Goal: Contribute content: Add original content to the website for others to see

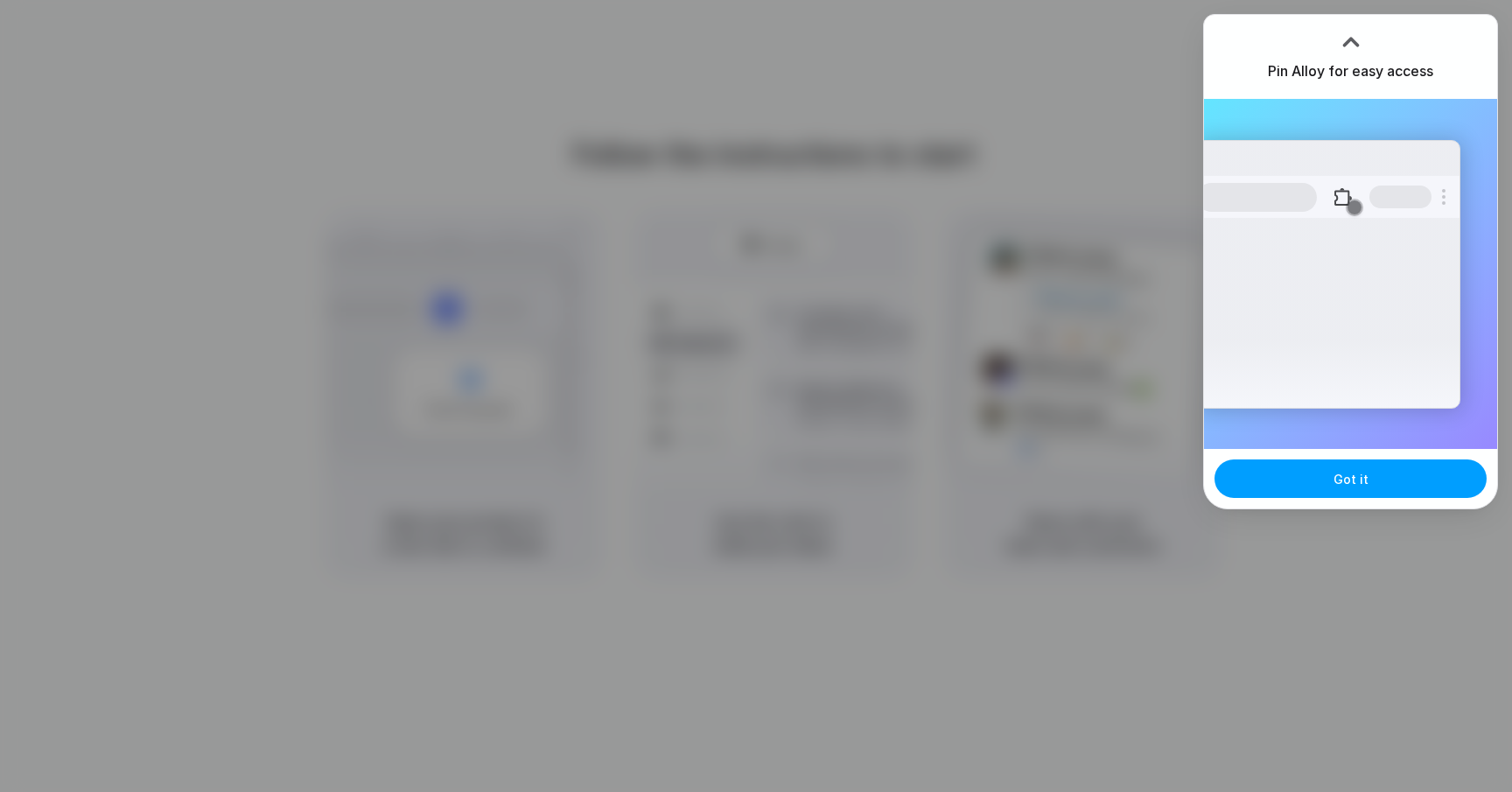
click at [1328, 482] on button "Got it" at bounding box center [1350, 478] width 272 height 38
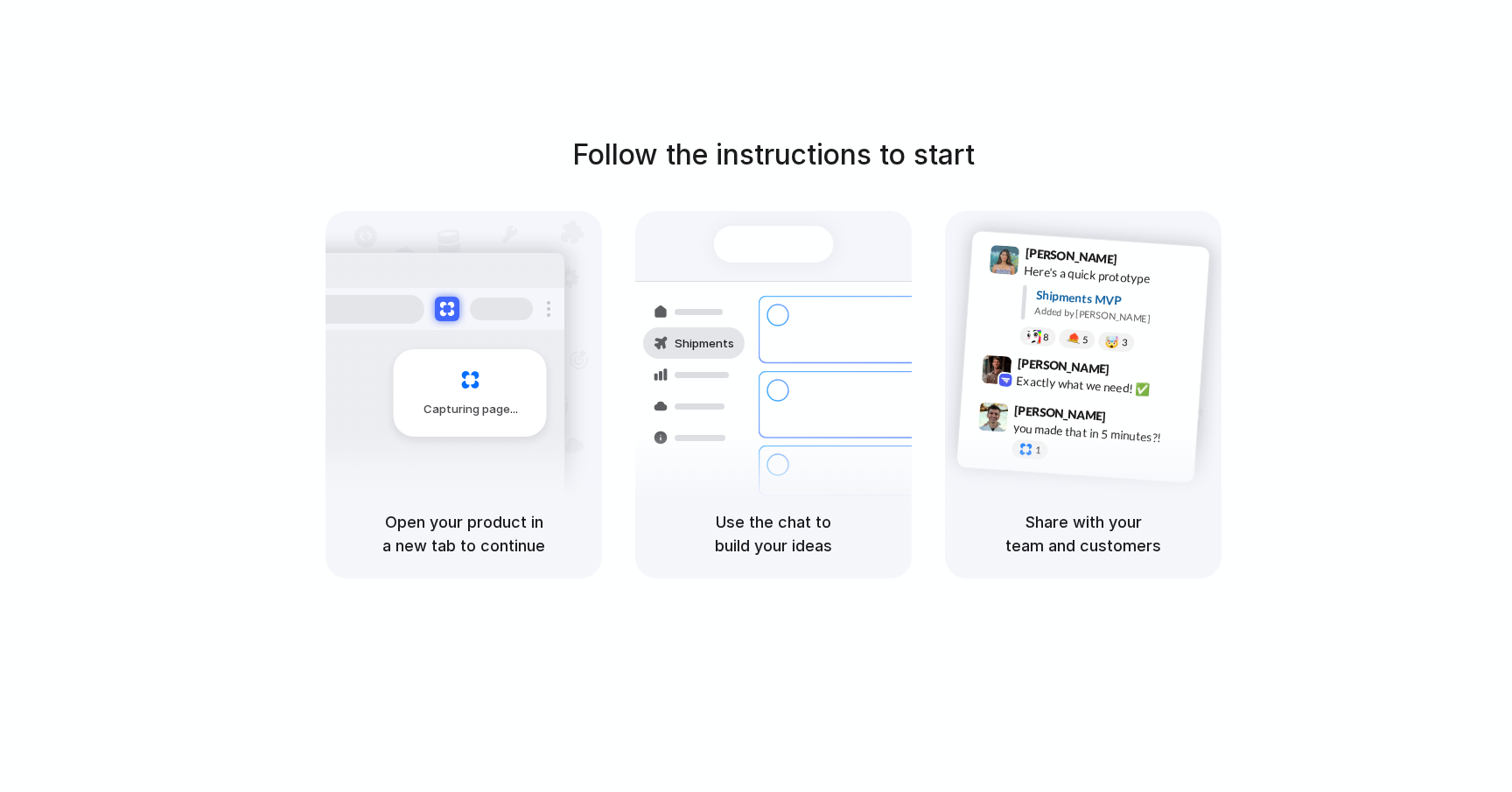
click at [1016, 62] on div "Follow the instructions to start Capturing page Open your product in a new tab …" at bounding box center [773, 413] width 1547 height 826
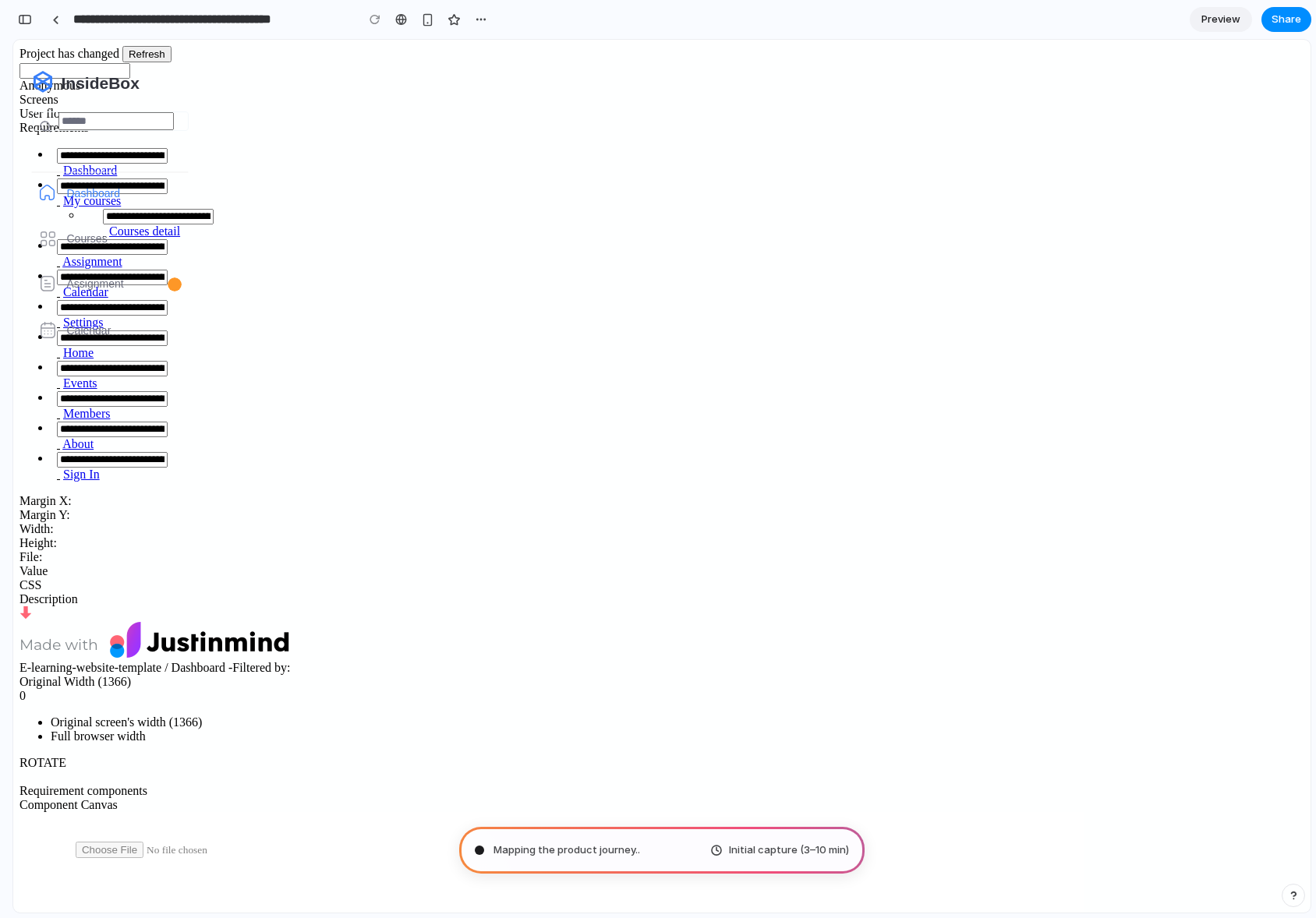
type input "**********"
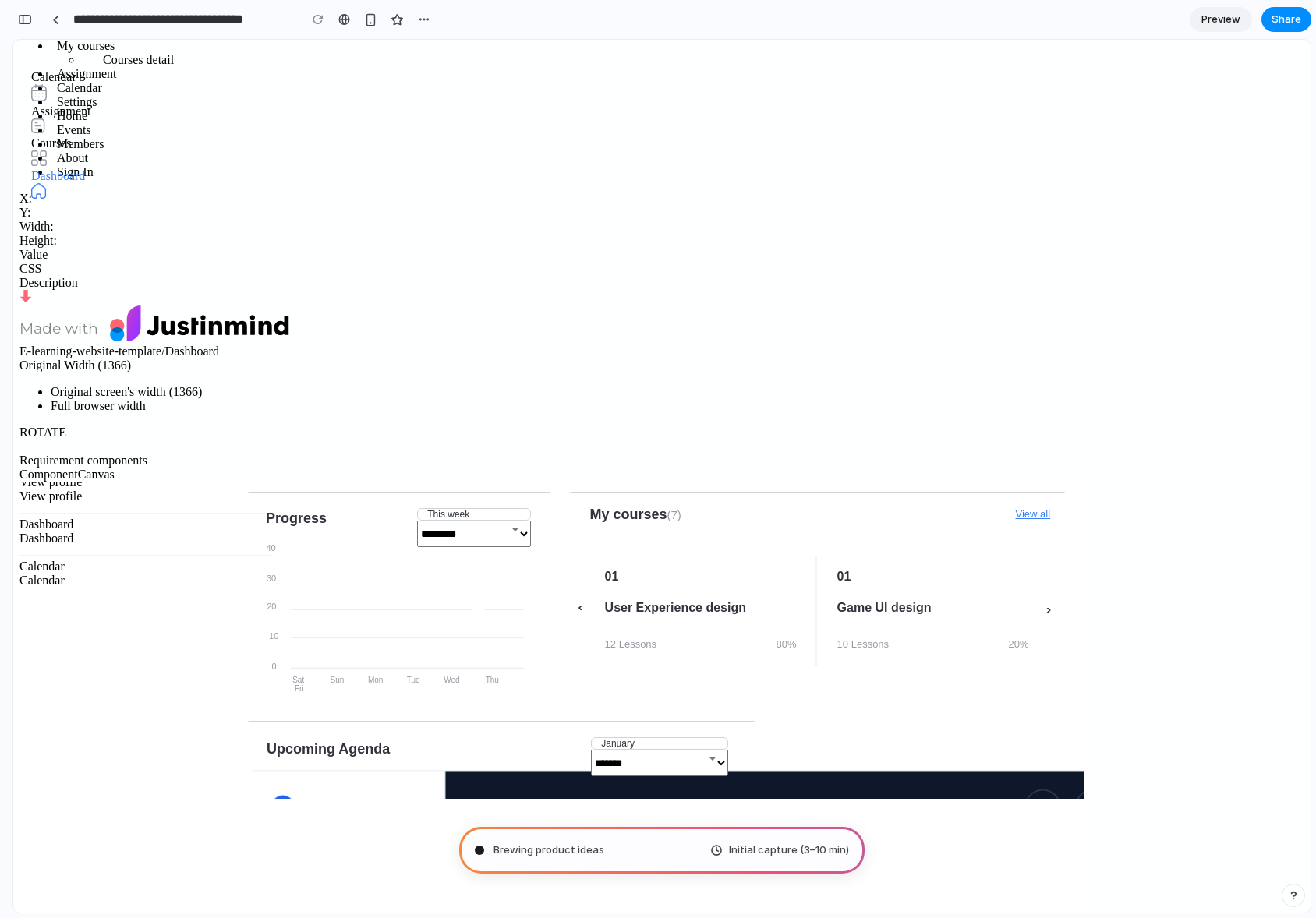
click at [443, 524] on select "**********" at bounding box center [474, 533] width 114 height 26
click at [521, 536] on select "**********" at bounding box center [474, 533] width 114 height 26
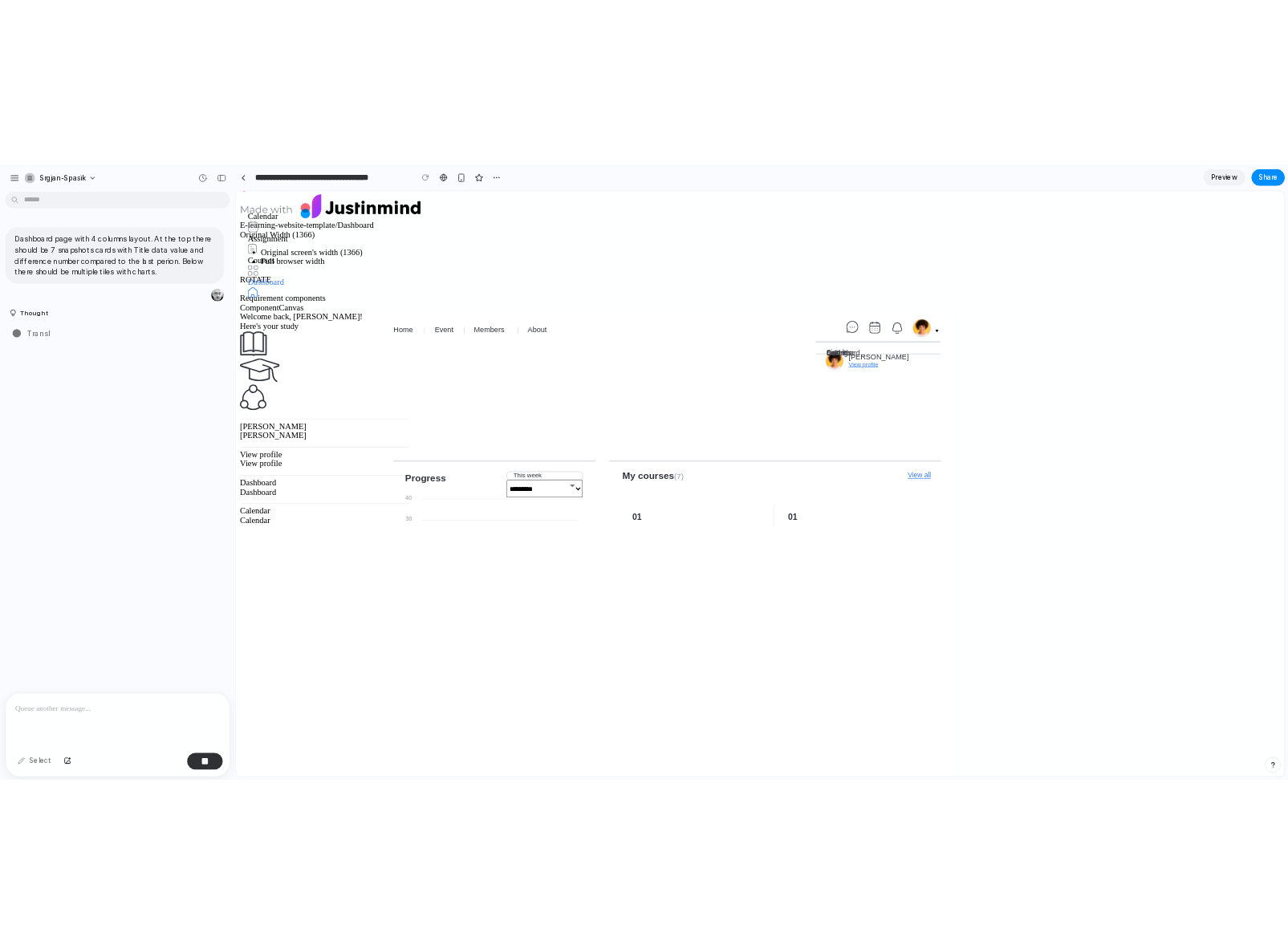
scroll to position [444, 0]
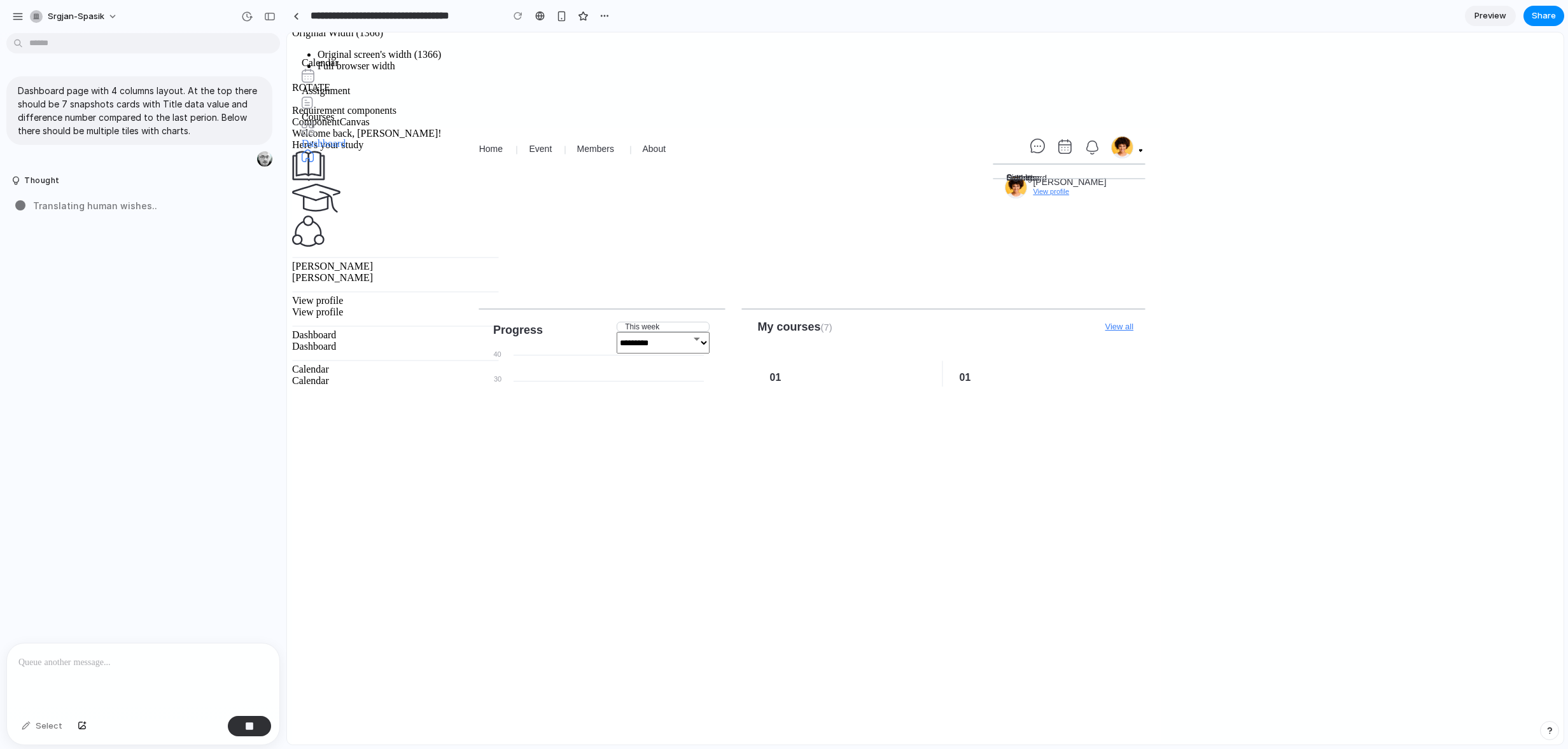
click at [726, 275] on div "Home Event Members About Emma Williams View profile Dashboard Calendar Settings…" at bounding box center [814, 218] width 671 height 181
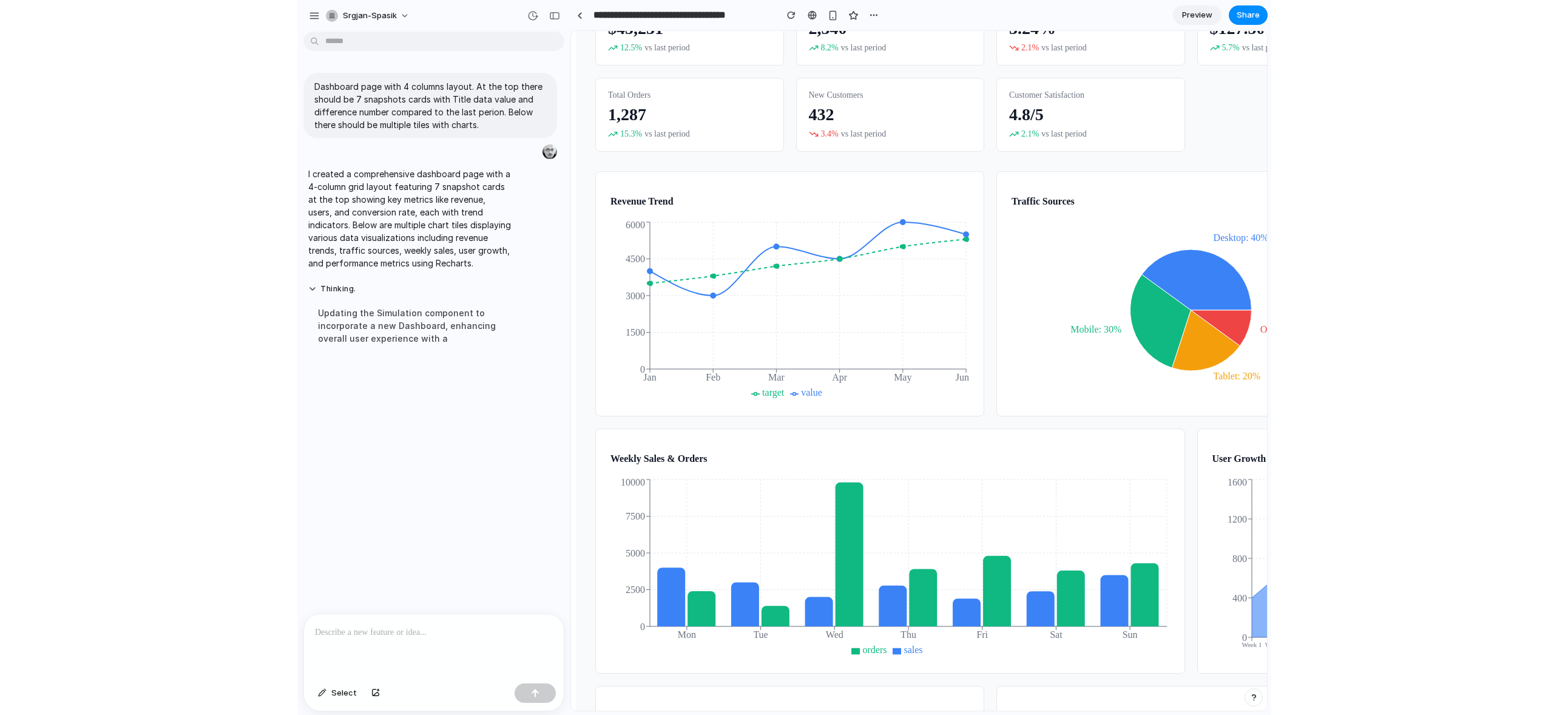
scroll to position [612, 0]
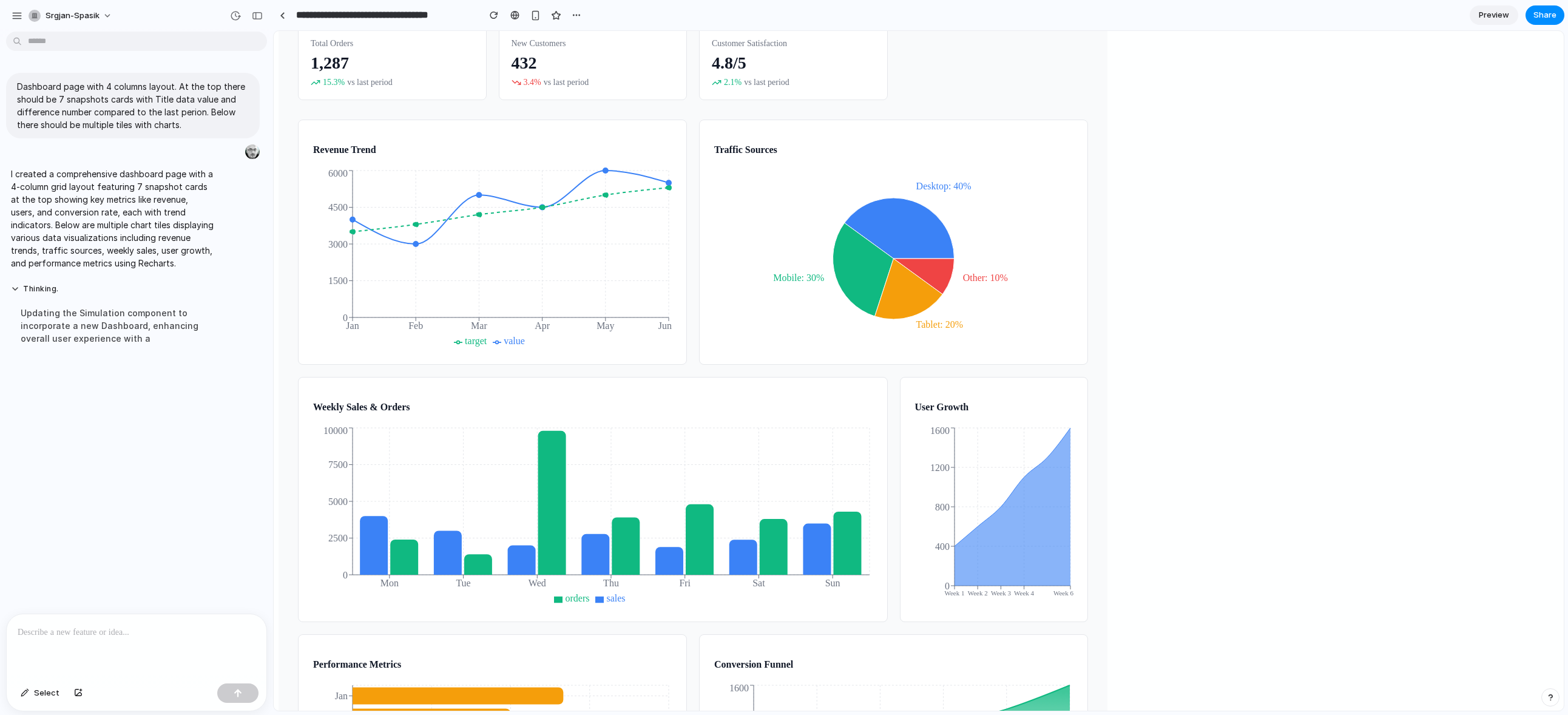
drag, startPoint x: 783, startPoint y: 389, endPoint x: 697, endPoint y: 390, distance: 86.0
click at [696, 390] on div "Weekly Sales & Orders orders sales Mon Tue Wed Thu Fri Sat Sun 0 2500 5000 7500…" at bounding box center [593, 499] width 590 height 245
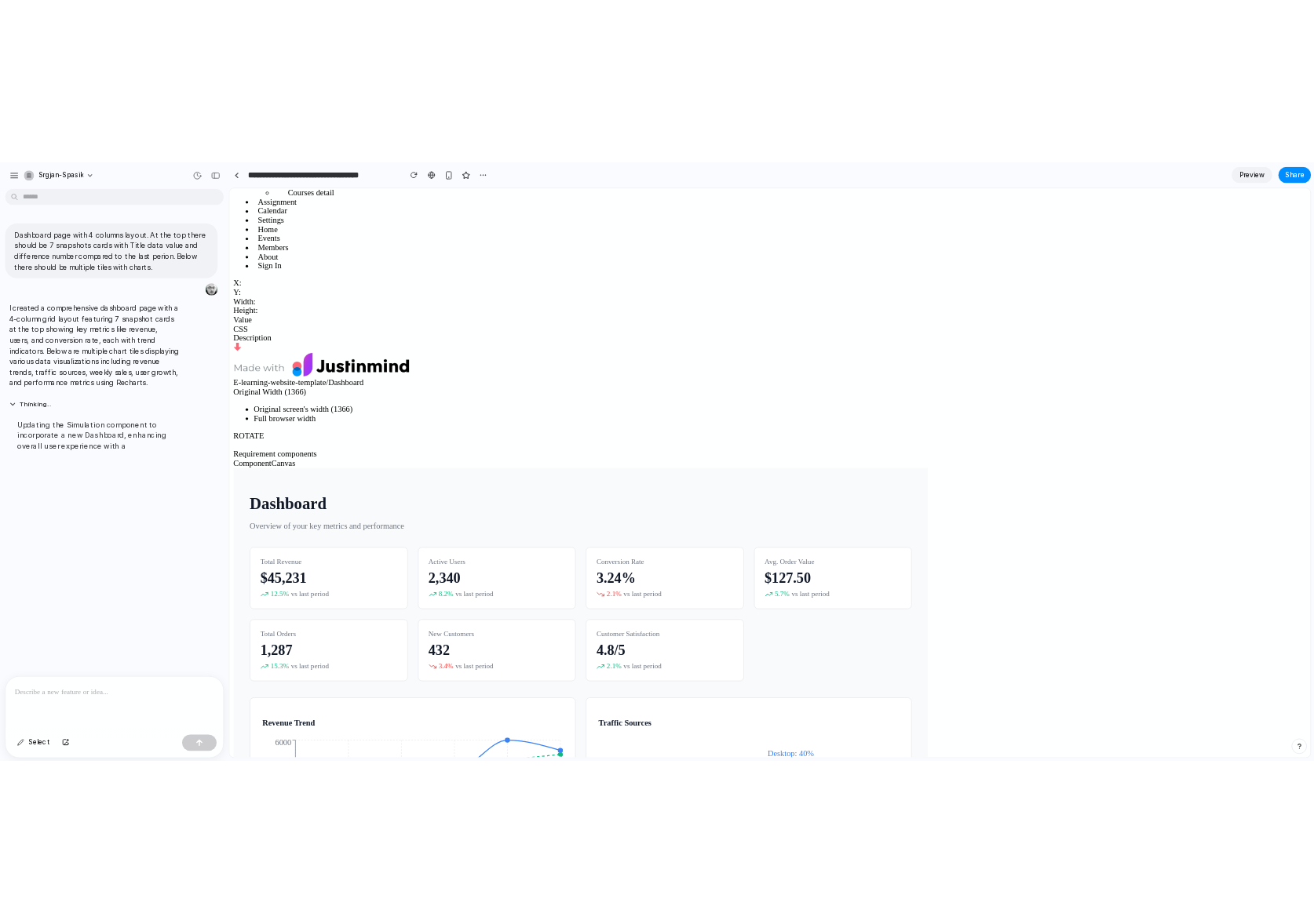
scroll to position [480, 0]
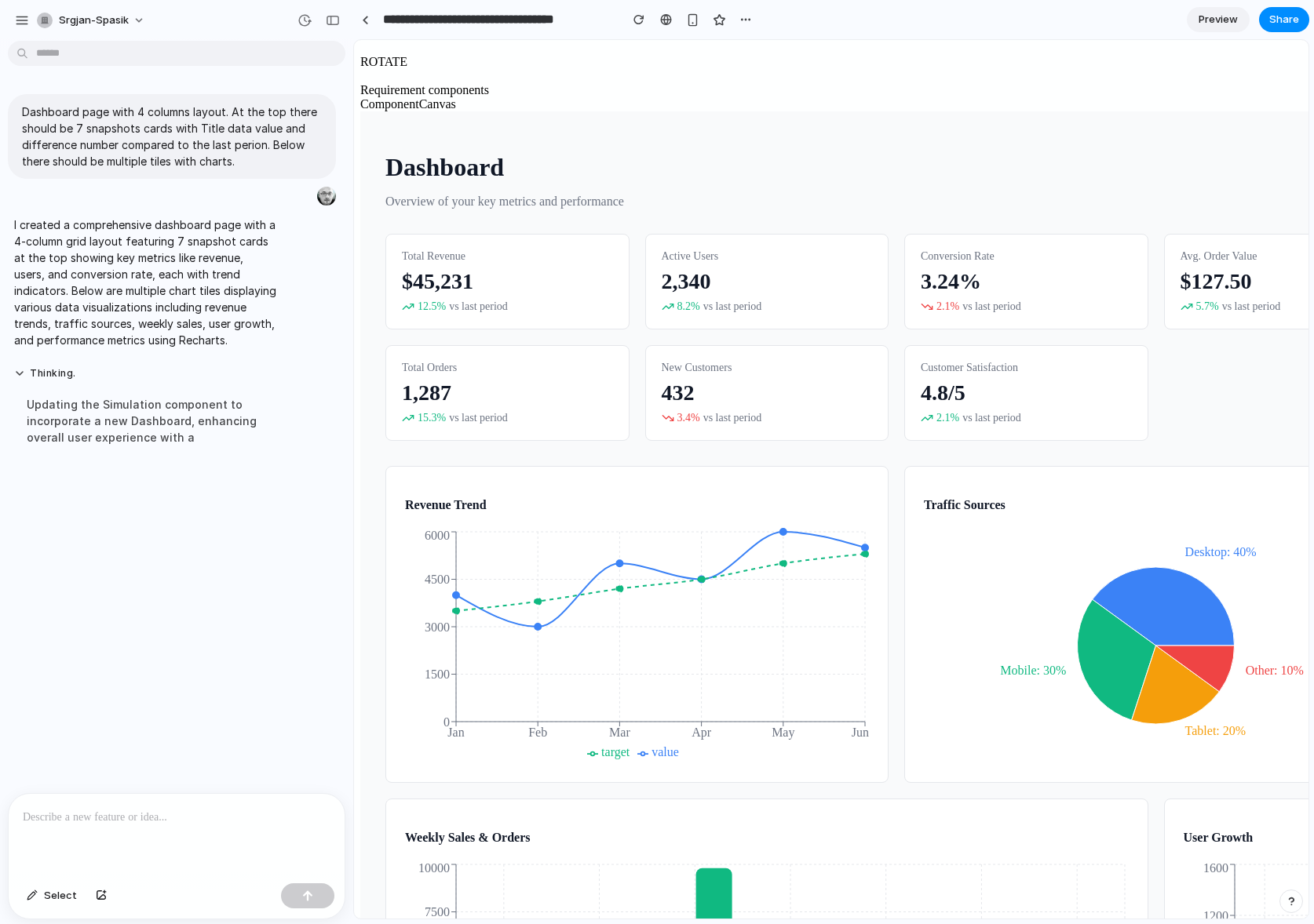
click at [158, 530] on div "Dashboard page with 4 columns layout. At the top there should be 7 snapshots ca…" at bounding box center [172, 420] width 344 height 746
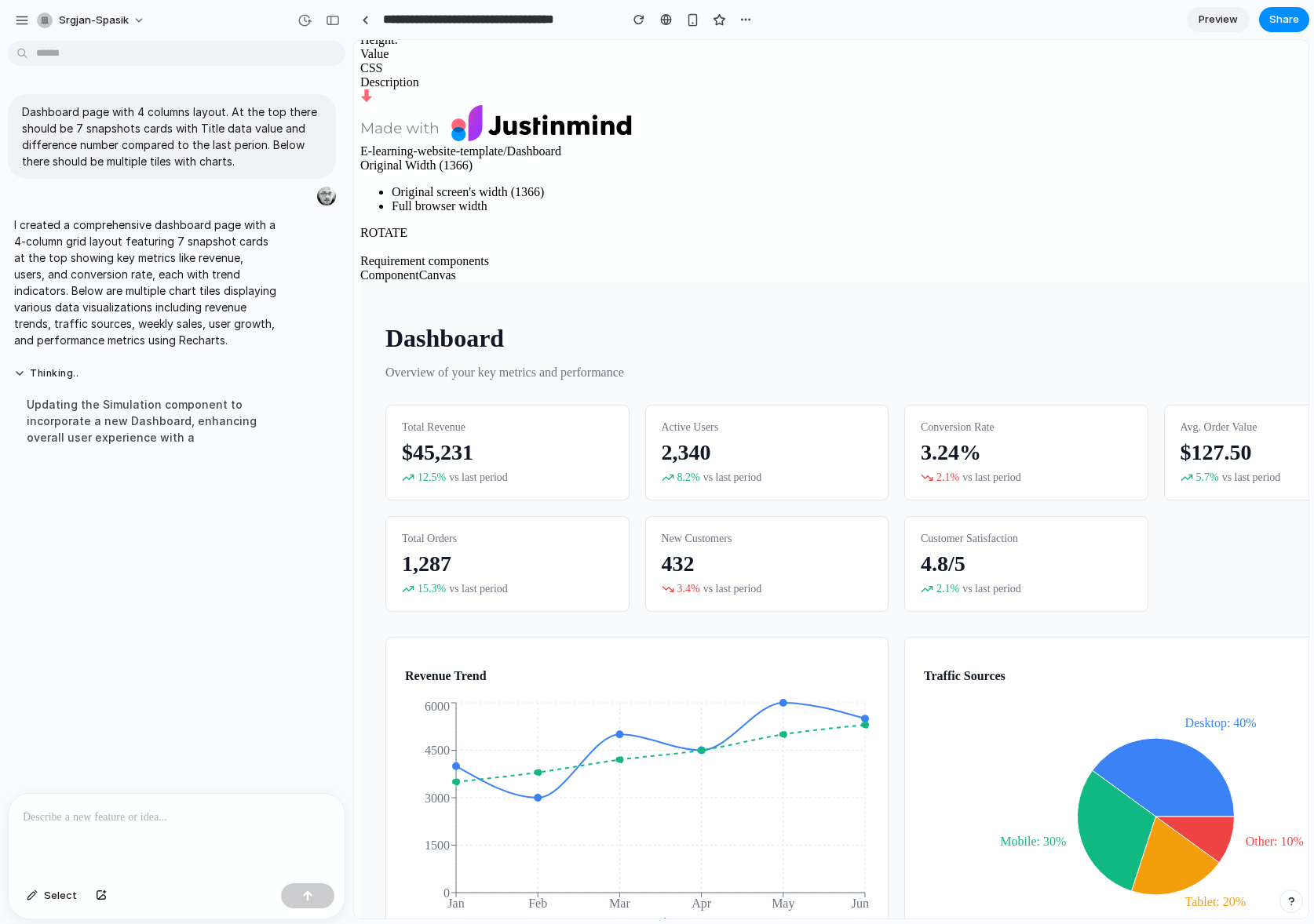
scroll to position [317, 0]
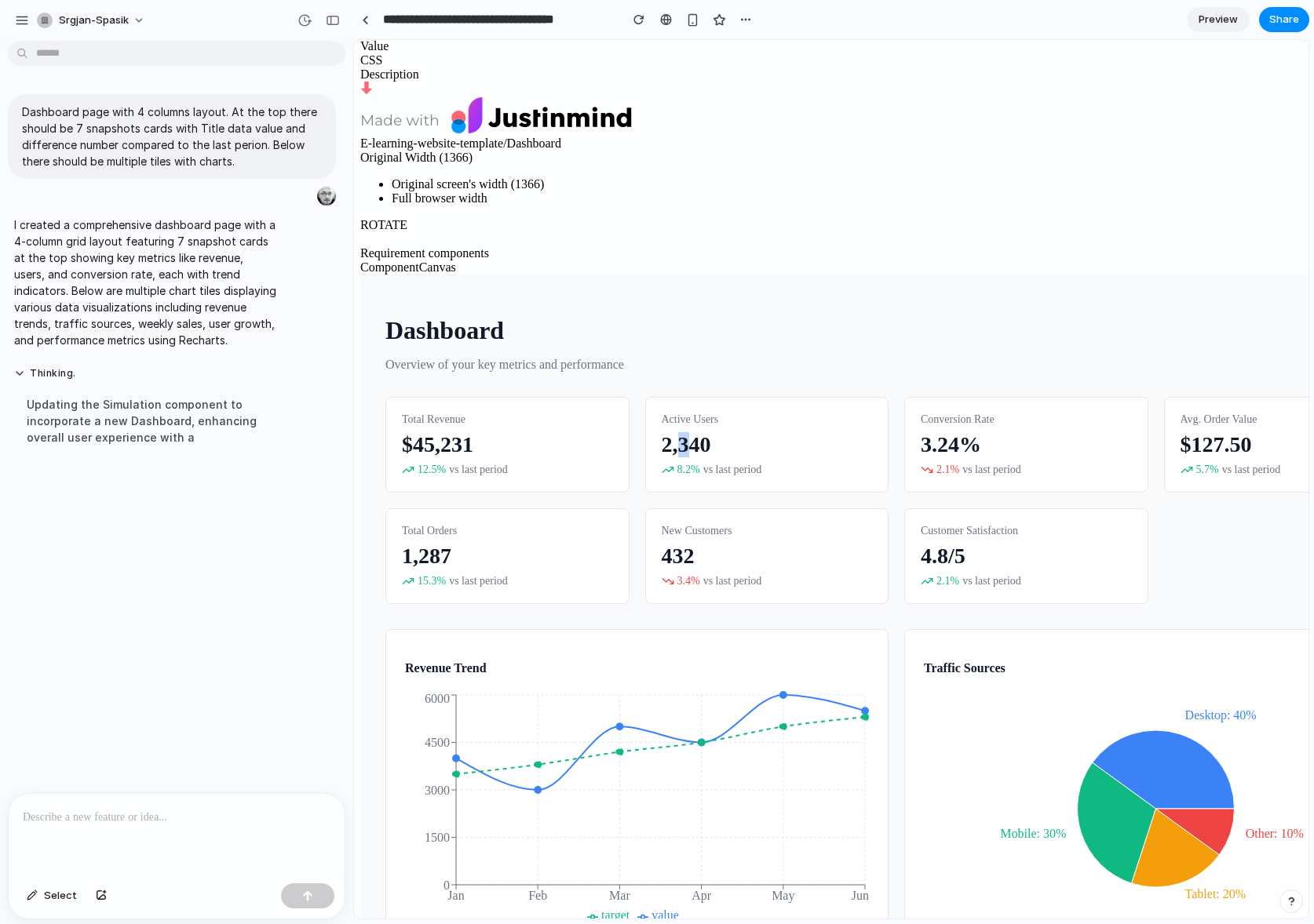
drag, startPoint x: 686, startPoint y: 450, endPoint x: 676, endPoint y: 449, distance: 10.0
click at [676, 449] on div "2,340" at bounding box center [767, 444] width 211 height 25
click at [729, 484] on div "Active Users 2,340 8.2 % vs last period" at bounding box center [767, 444] width 244 height 96
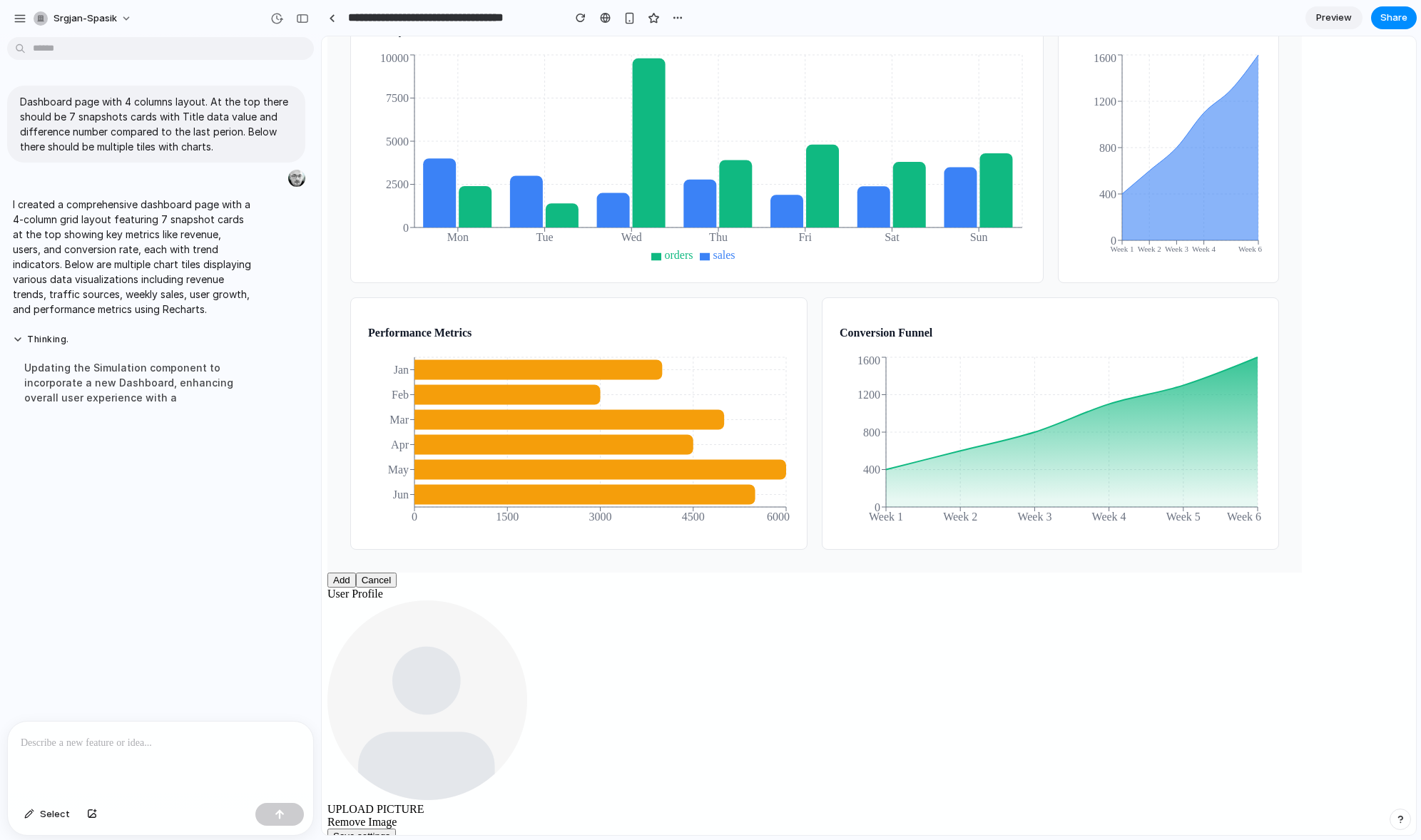
scroll to position [1186, 0]
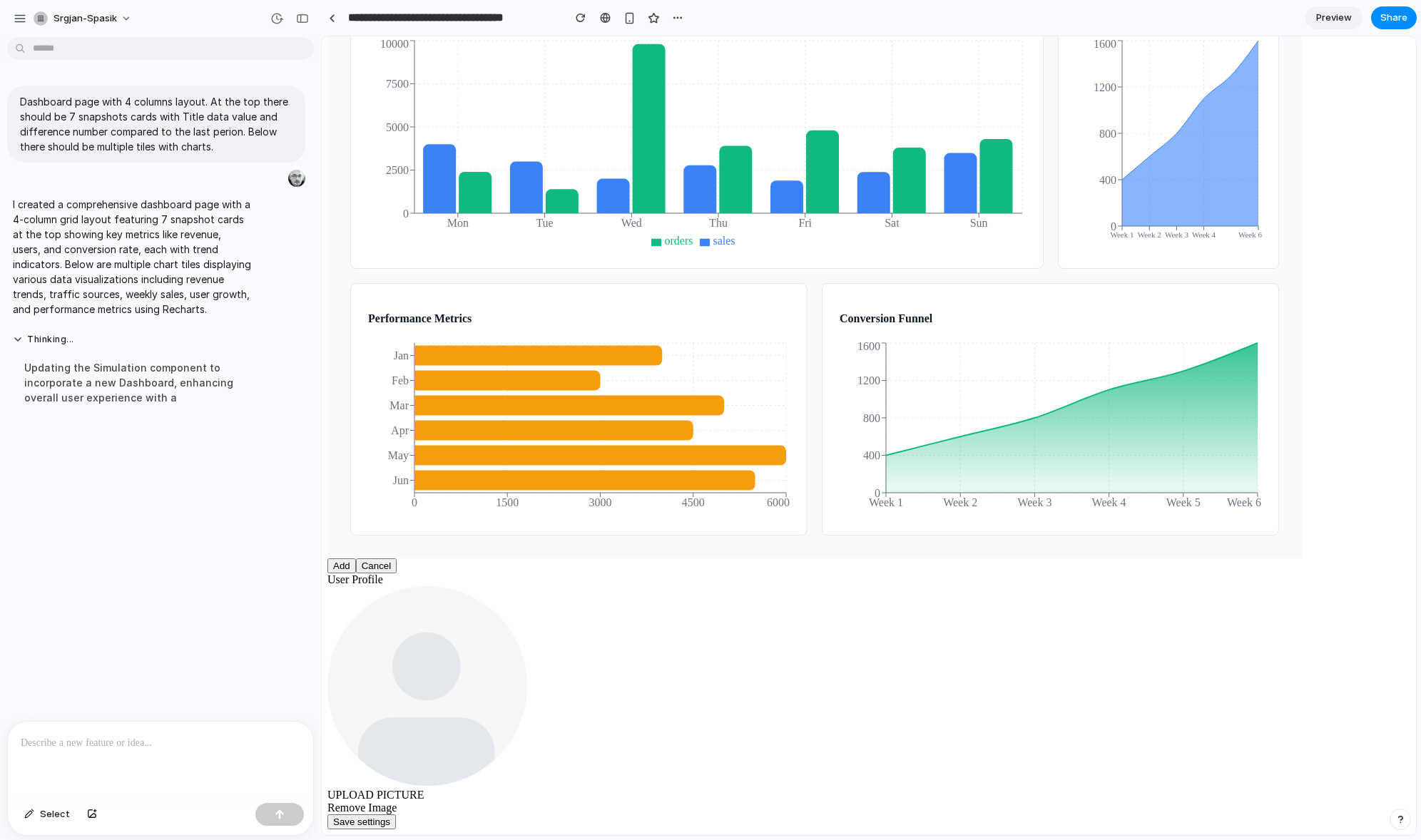
click at [742, 671] on div "UPLOAD PICTURE" at bounding box center [868, 694] width 1083 height 215
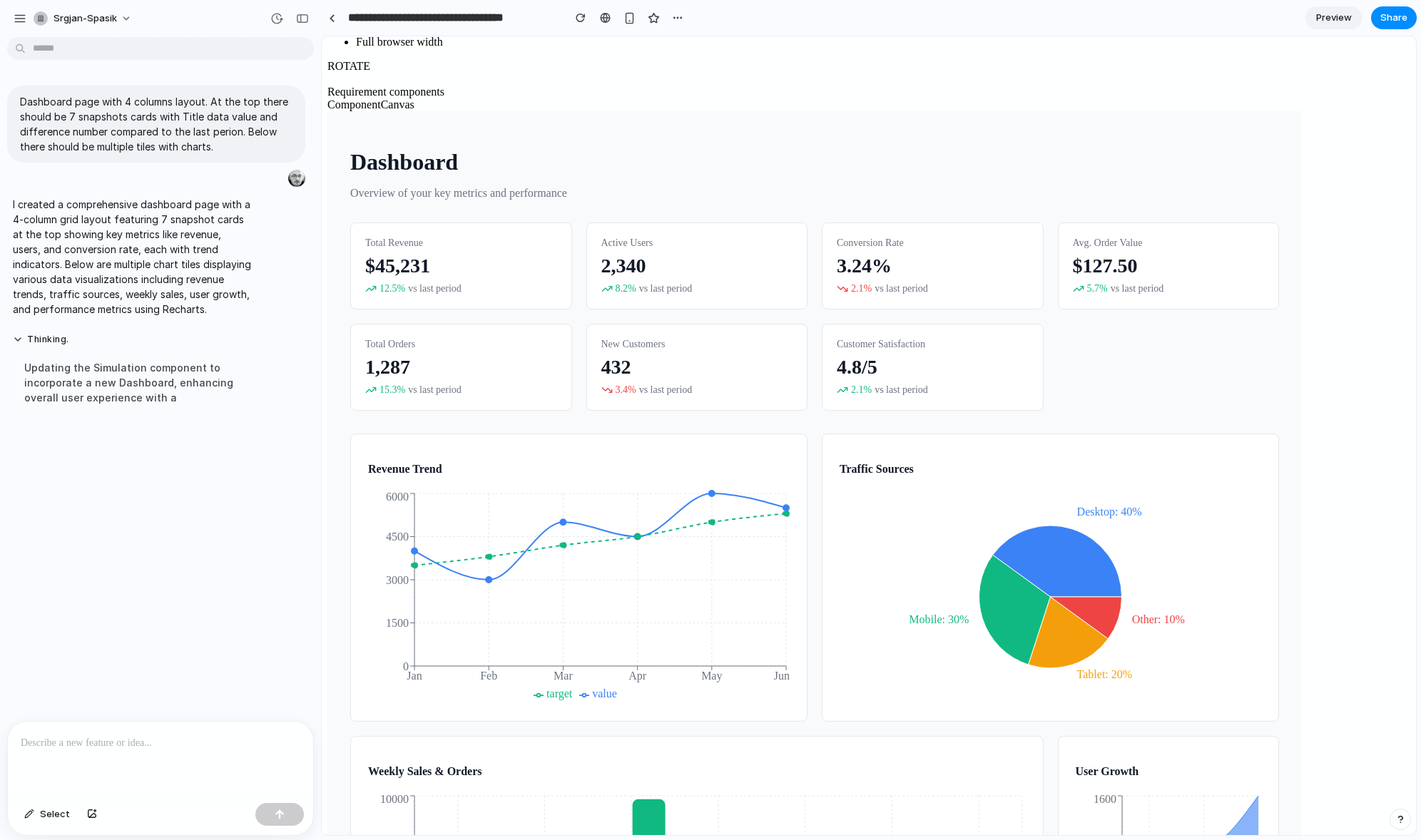
scroll to position [435, 0]
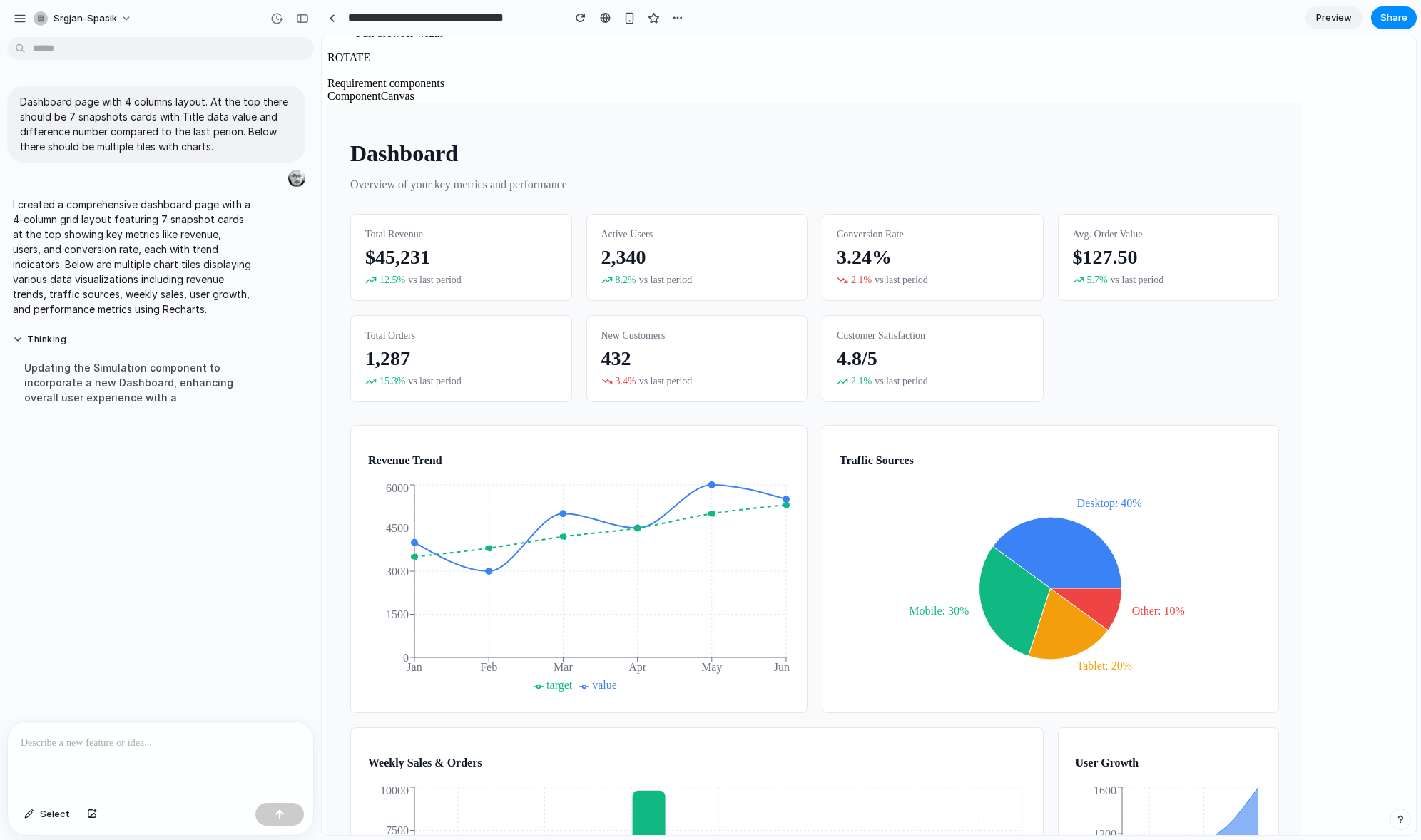
click at [1204, 18] on span "Preview" at bounding box center [1335, 18] width 36 height 14
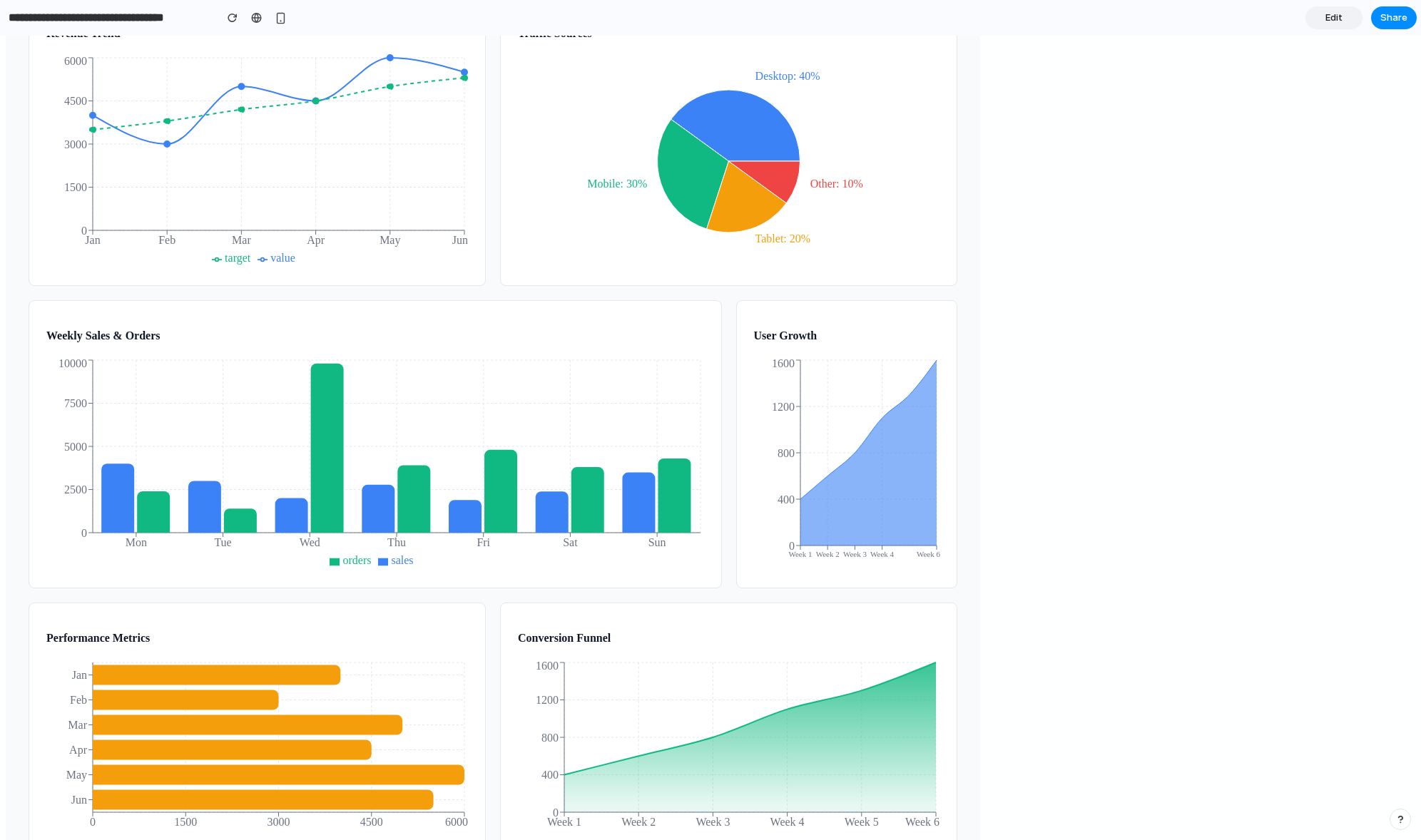
scroll to position [895, 0]
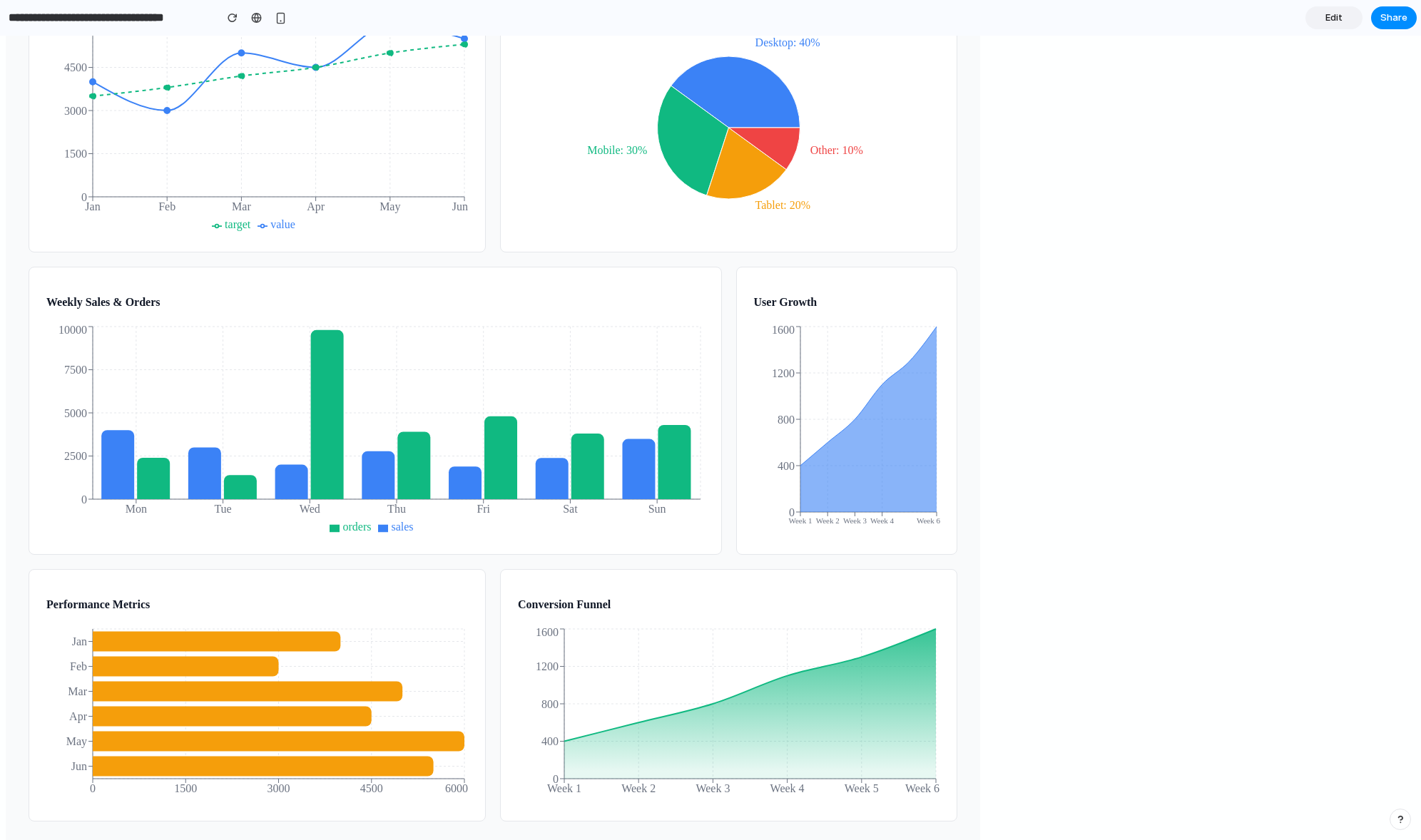
click at [1204, 18] on span "Edit" at bounding box center [1334, 18] width 17 height 14
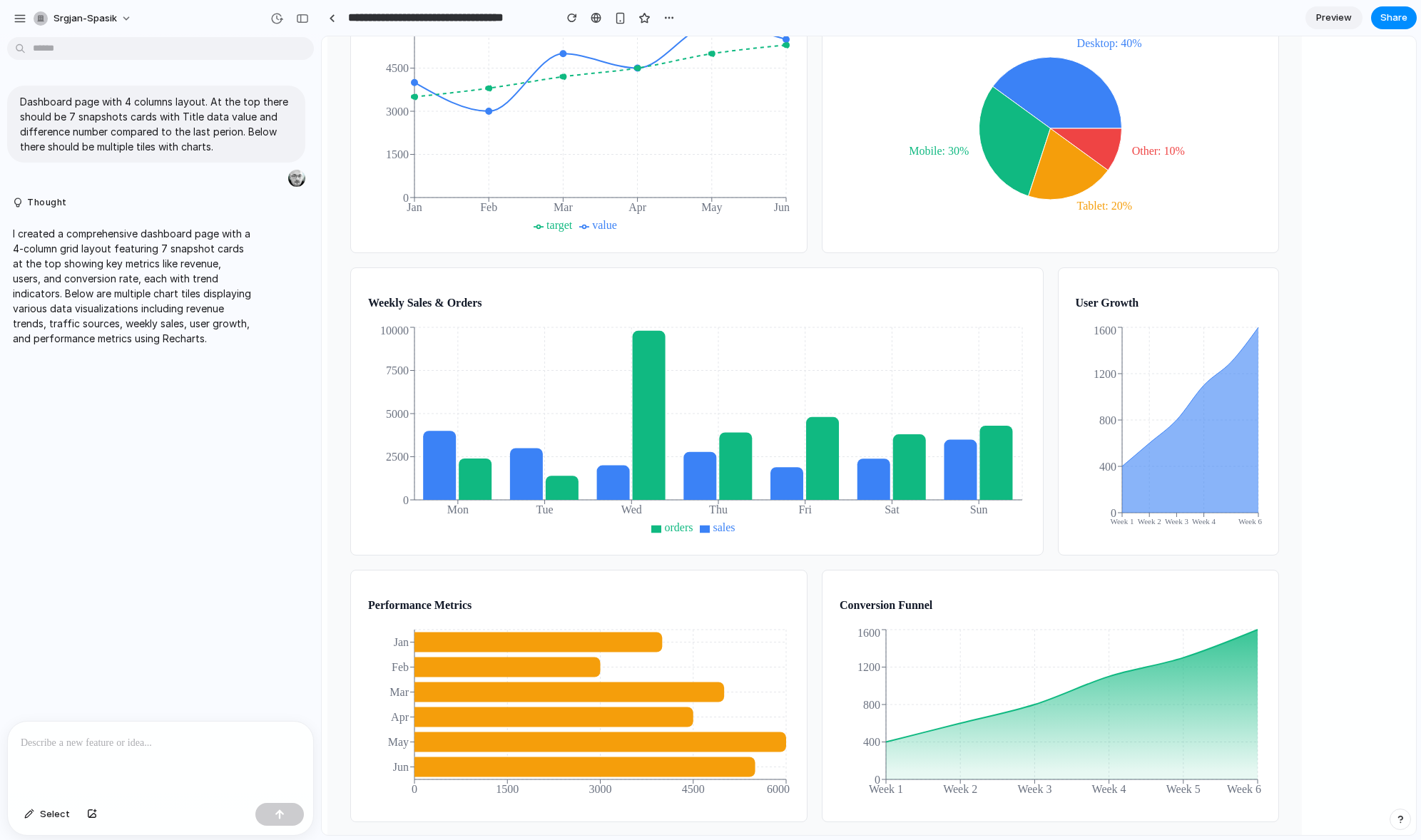
click at [1204, 16] on span "Preview" at bounding box center [1335, 18] width 36 height 14
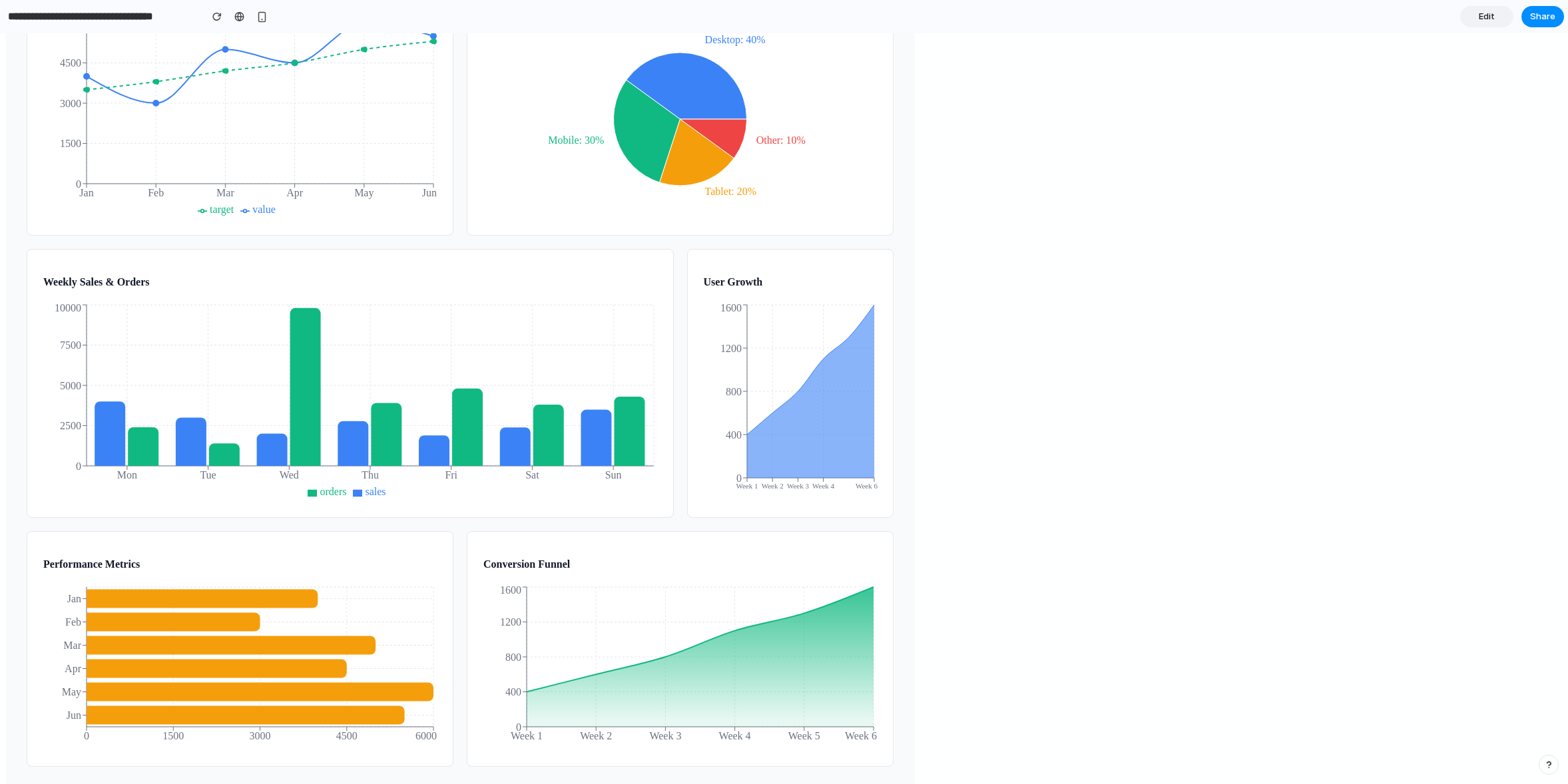
click at [1123, 19] on span "Edit" at bounding box center [1487, 17] width 16 height 13
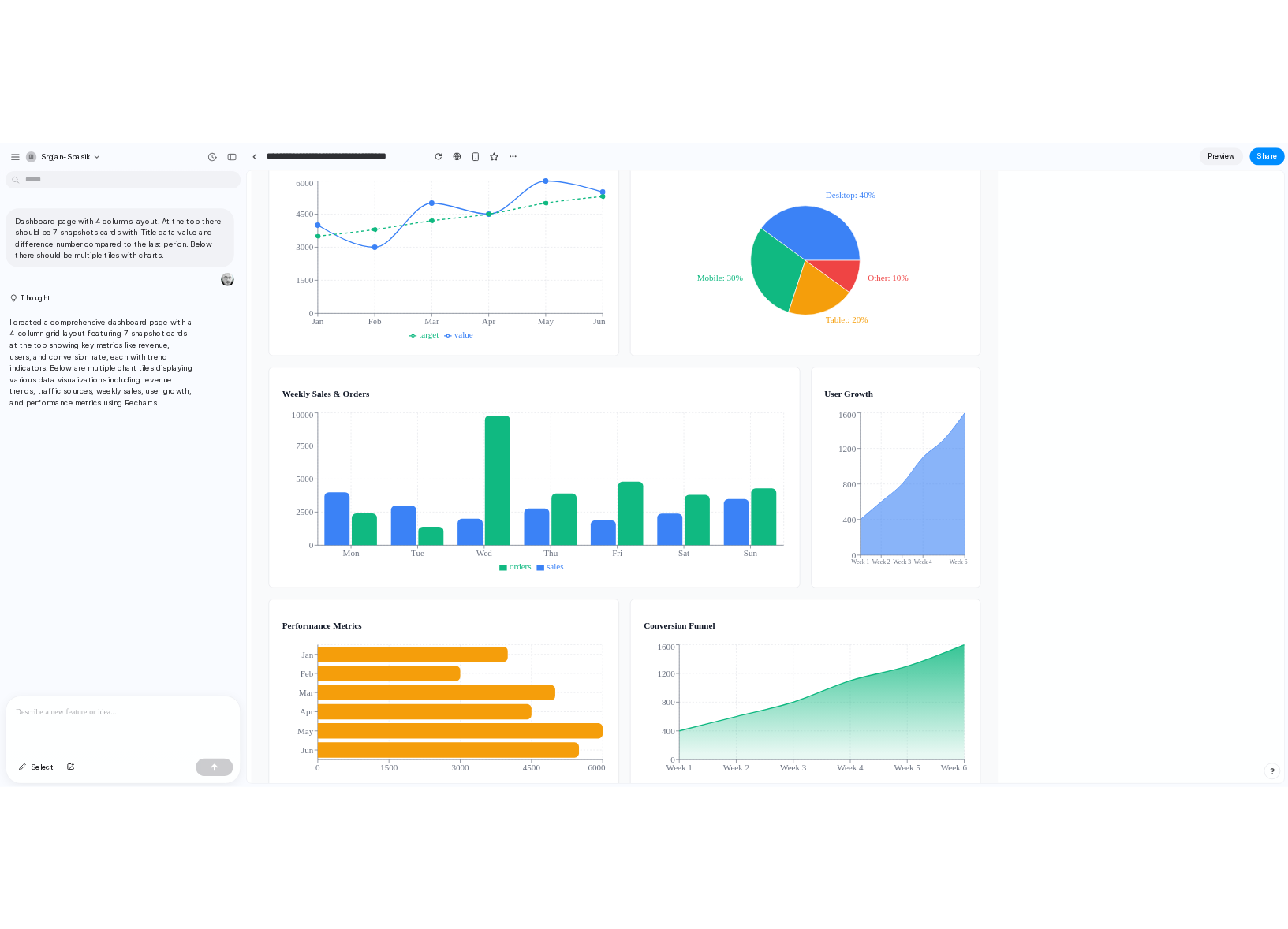
scroll to position [1033, 0]
